Goal: Information Seeking & Learning: Learn about a topic

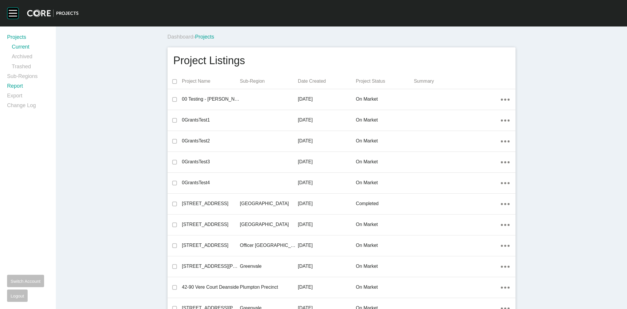
click at [16, 86] on link "Report" at bounding box center [28, 87] width 42 height 10
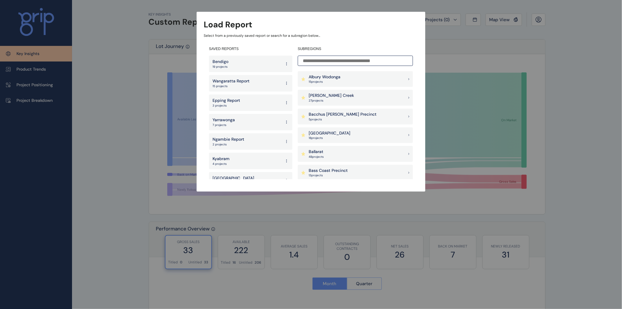
click at [319, 59] on input at bounding box center [355, 61] width 115 height 10
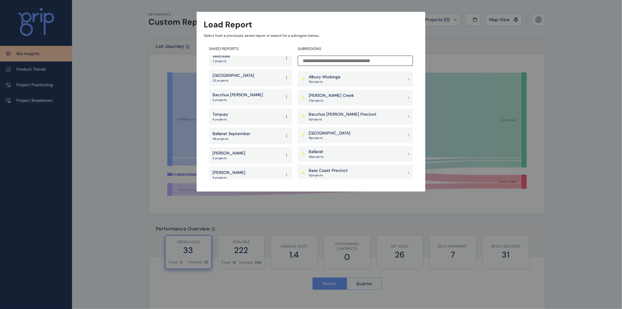
scroll to position [808, 0]
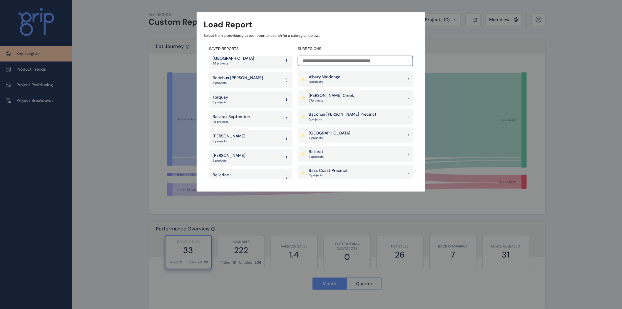
click at [246, 91] on div "Torquay 6 projects" at bounding box center [250, 99] width 83 height 16
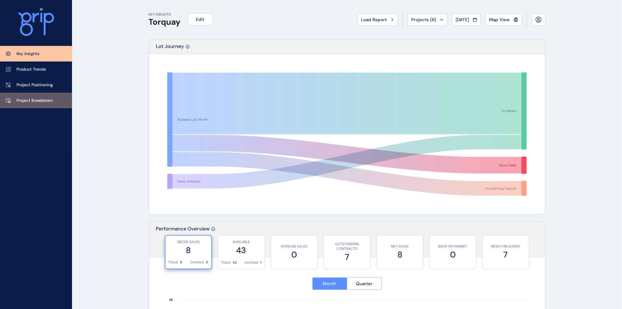
click at [43, 101] on p "Project Breakdown" at bounding box center [34, 101] width 36 height 6
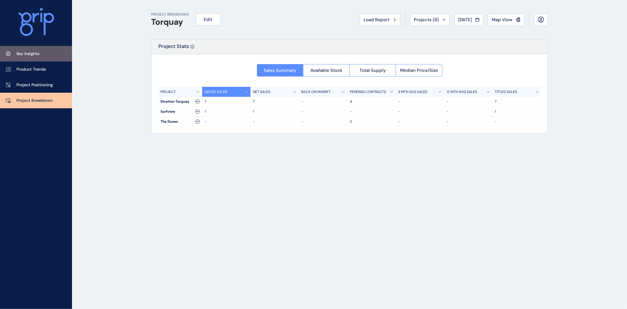
click at [40, 53] on link "Key Insights" at bounding box center [36, 54] width 72 height 16
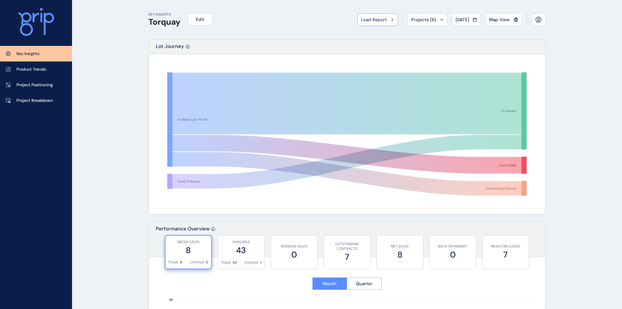
click at [371, 18] on span "Load Report" at bounding box center [374, 20] width 26 height 6
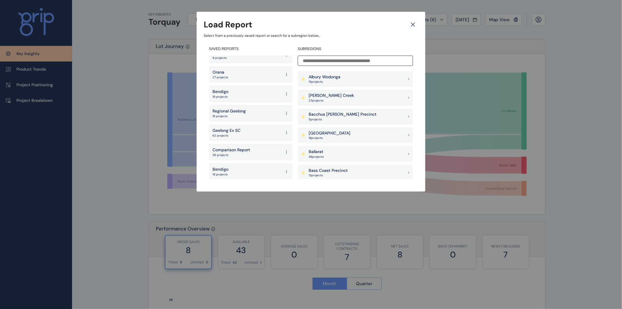
scroll to position [465, 0]
click at [237, 123] on p "Geelong Ex SC" at bounding box center [226, 126] width 28 height 6
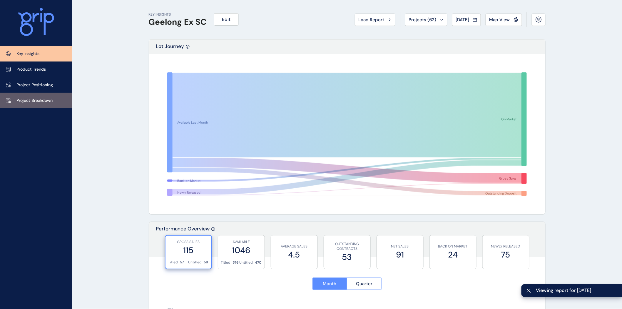
click at [48, 102] on p "Project Breakdown" at bounding box center [34, 101] width 36 height 6
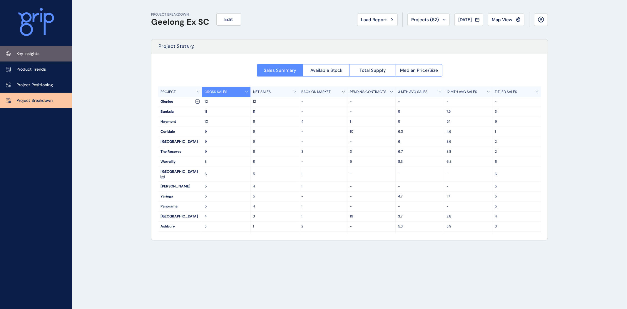
click at [59, 56] on link "Key Insights" at bounding box center [36, 54] width 72 height 16
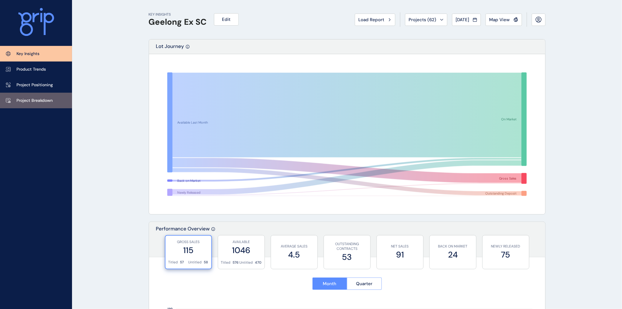
click at [34, 98] on p "Project Breakdown" at bounding box center [34, 101] width 36 height 6
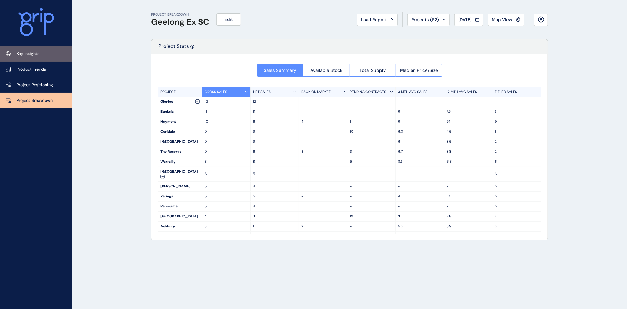
click at [27, 49] on link "Key Insights" at bounding box center [36, 54] width 72 height 16
